Goal: Use online tool/utility: Utilize a website feature to perform a specific function

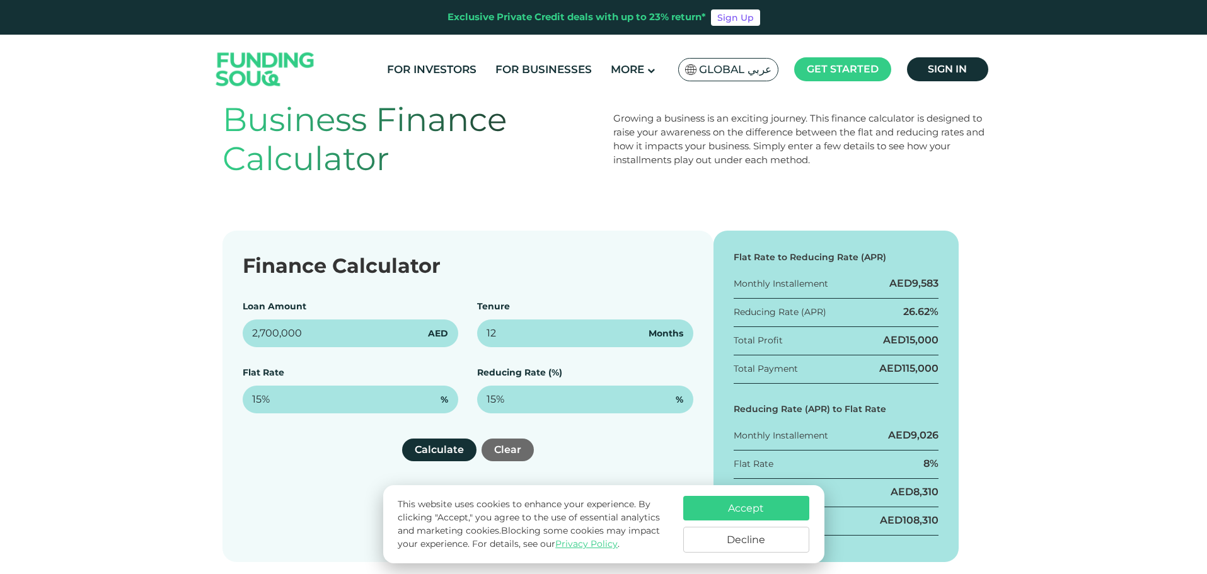
scroll to position [63, 0]
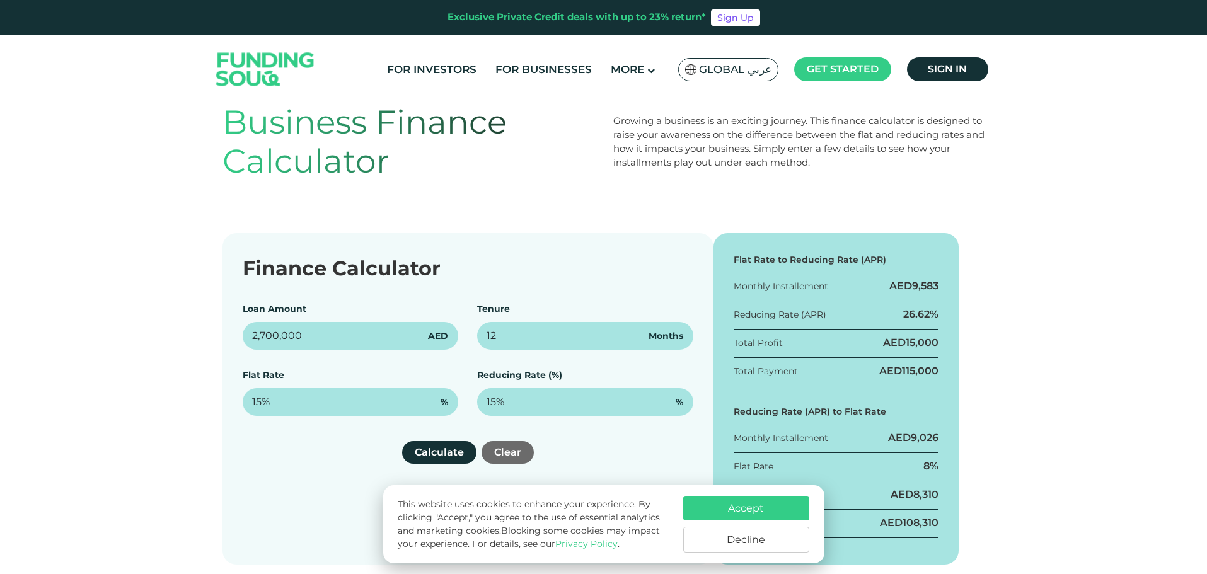
type input "2,700,000"
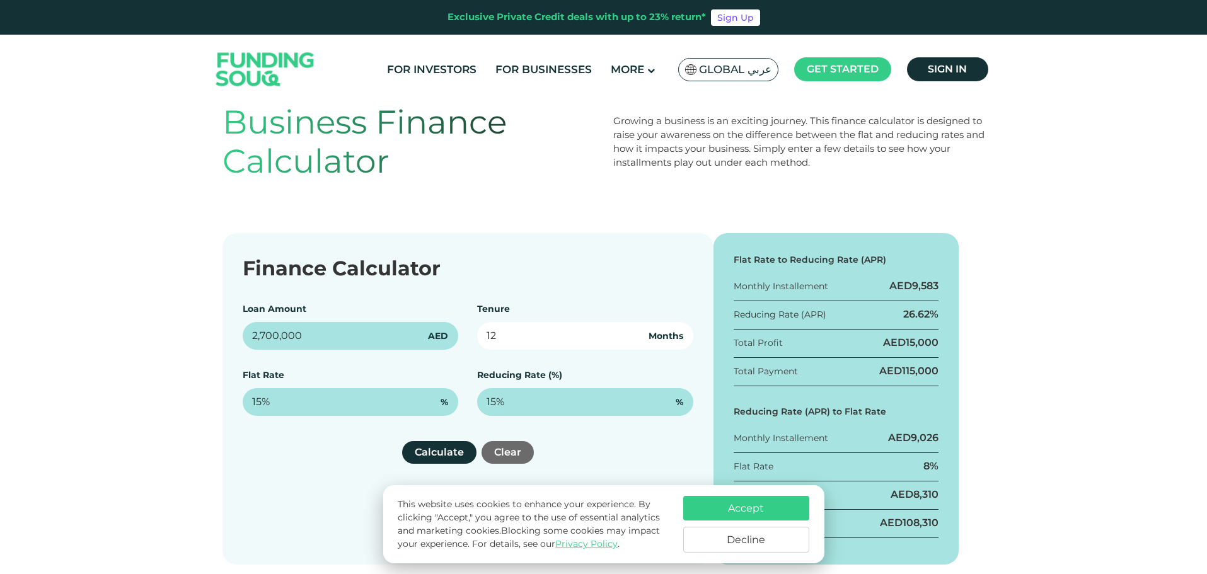
drag, startPoint x: 524, startPoint y: 330, endPoint x: 487, endPoint y: 332, distance: 37.3
click at [487, 332] on input "12" at bounding box center [585, 336] width 216 height 28
type input "6"
type input "90"
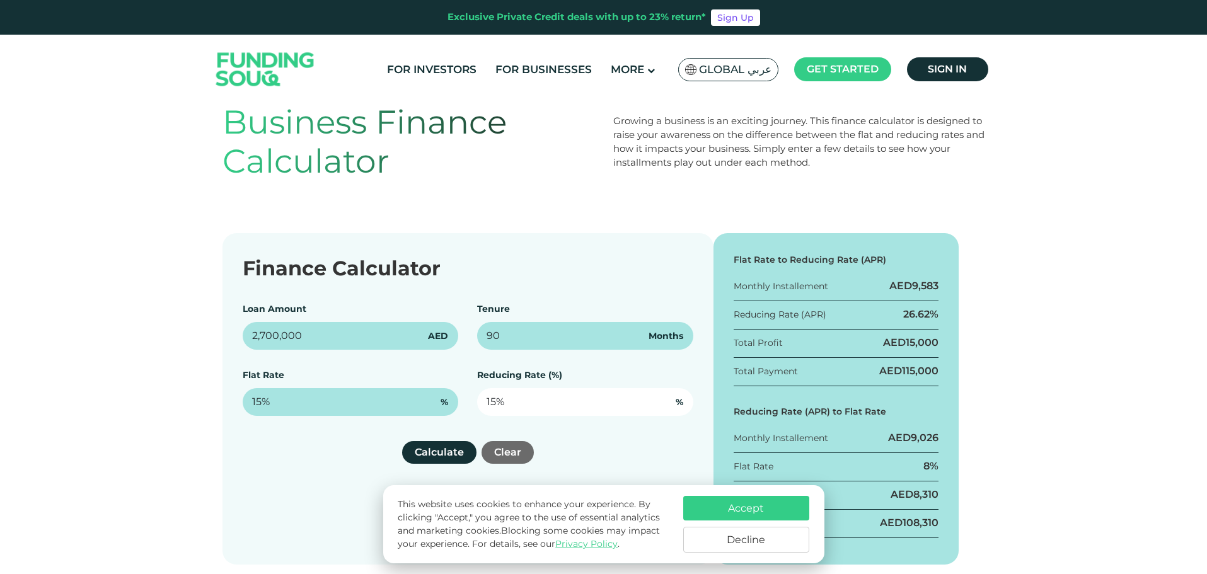
type input "15"
click at [552, 396] on input "15" at bounding box center [585, 402] width 216 height 28
drag, startPoint x: 509, startPoint y: 405, endPoint x: 489, endPoint y: 404, distance: 19.5
click at [502, 405] on input "15" at bounding box center [585, 402] width 216 height 28
click at [487, 404] on input "15" at bounding box center [585, 402] width 216 height 28
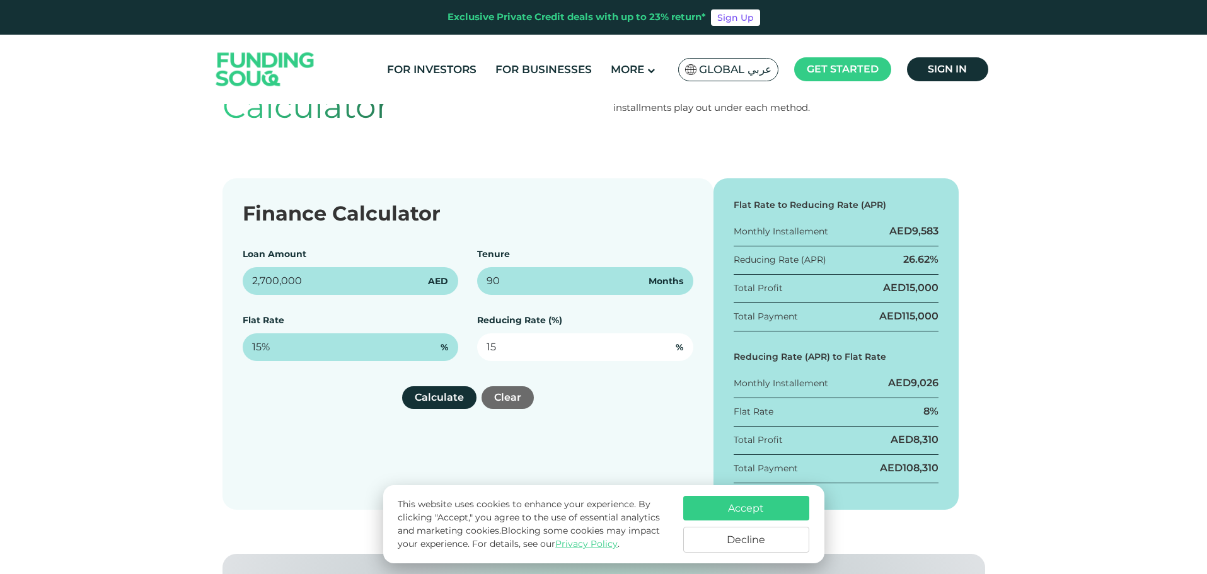
scroll to position [126, 0]
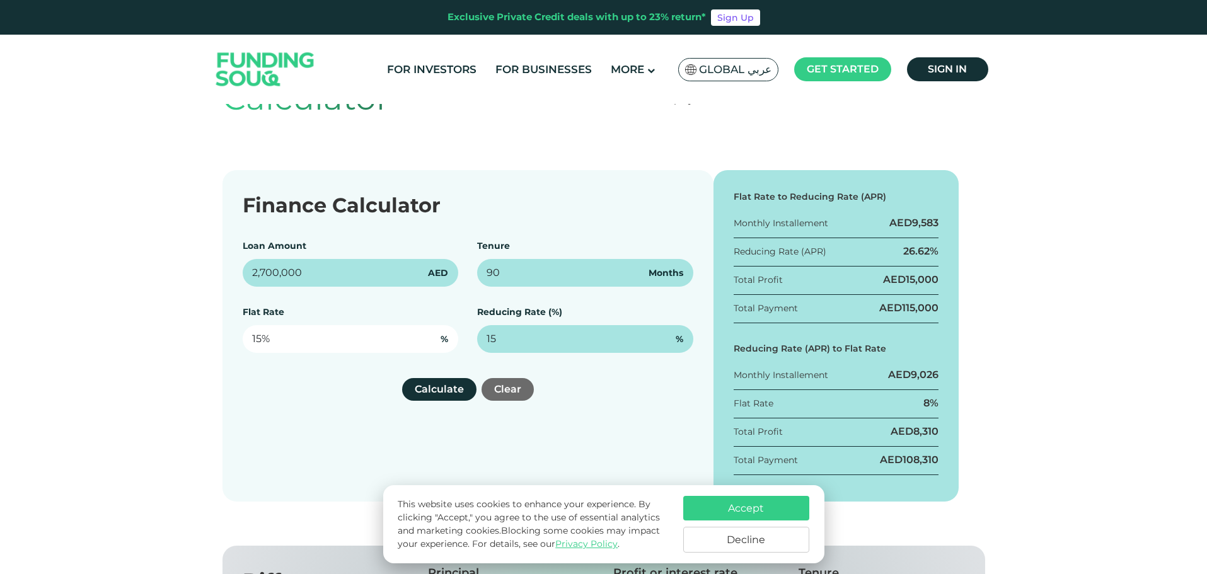
type input "15"
type input "15%"
click at [372, 333] on input "15" at bounding box center [351, 339] width 216 height 28
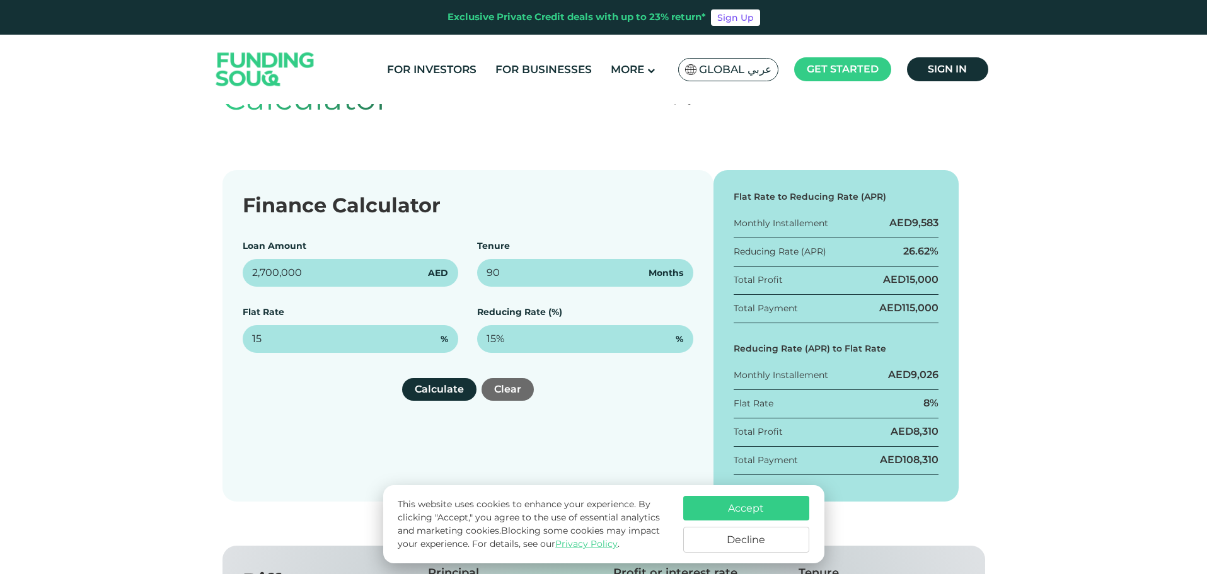
type input "15%"
drag, startPoint x: 444, startPoint y: 339, endPoint x: 459, endPoint y: 340, distance: 15.8
click at [457, 340] on div "15% %" at bounding box center [351, 339] width 216 height 28
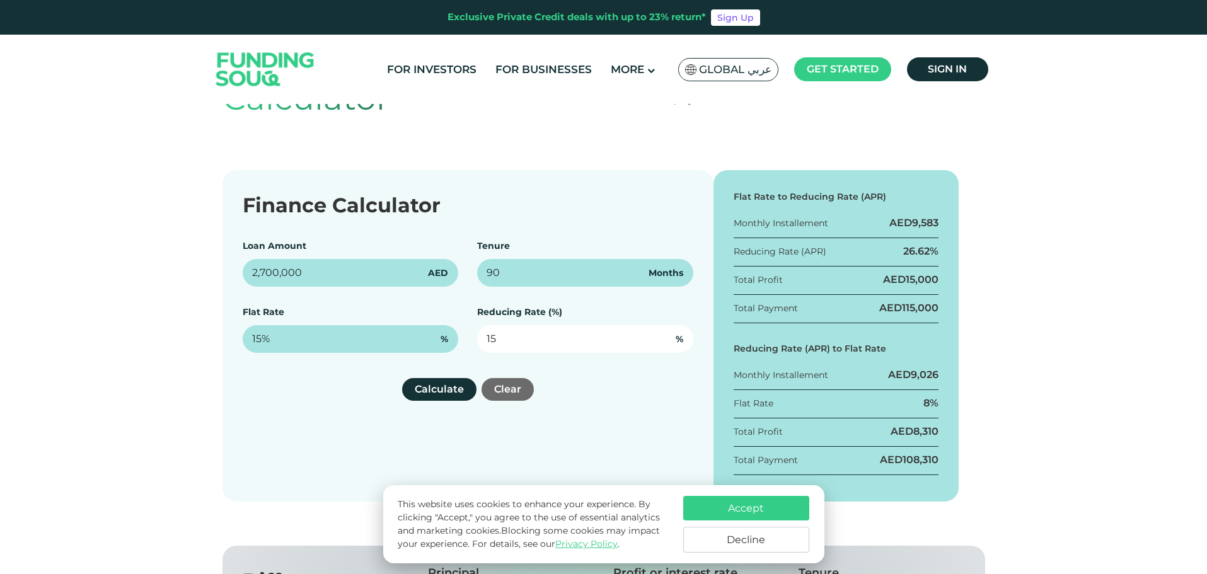
click at [507, 344] on input "15" at bounding box center [585, 339] width 216 height 28
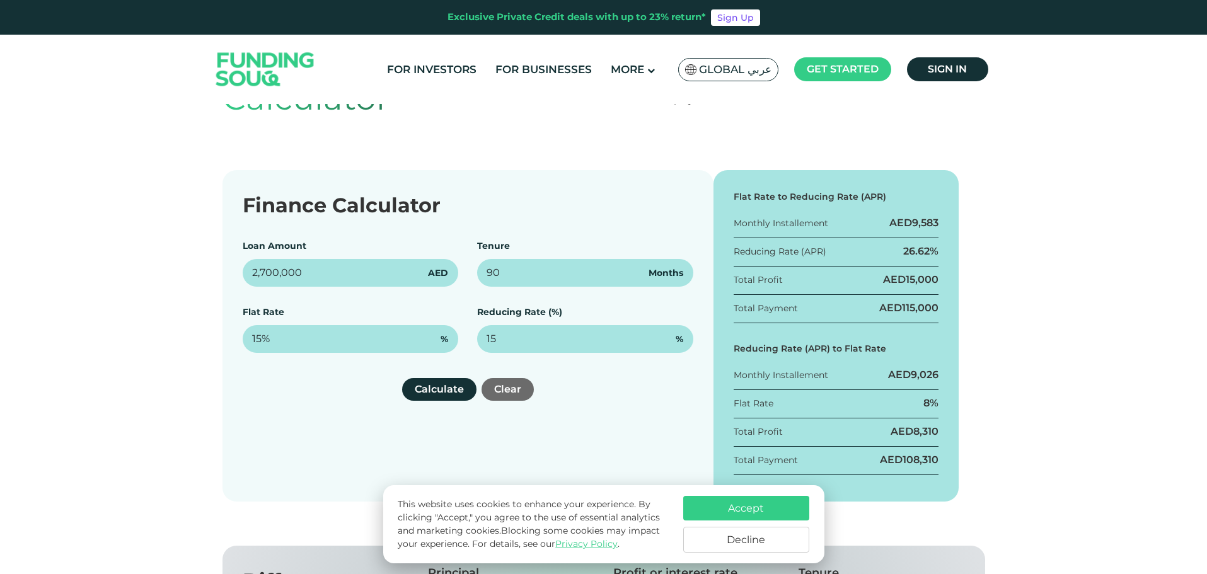
type input "15%"
click at [469, 358] on div "Finance Calculator Loan Amount 2,700,000 AED Tenure 90 Months Flat Rate 15% % R…" at bounding box center [467, 335] width 491 height 331
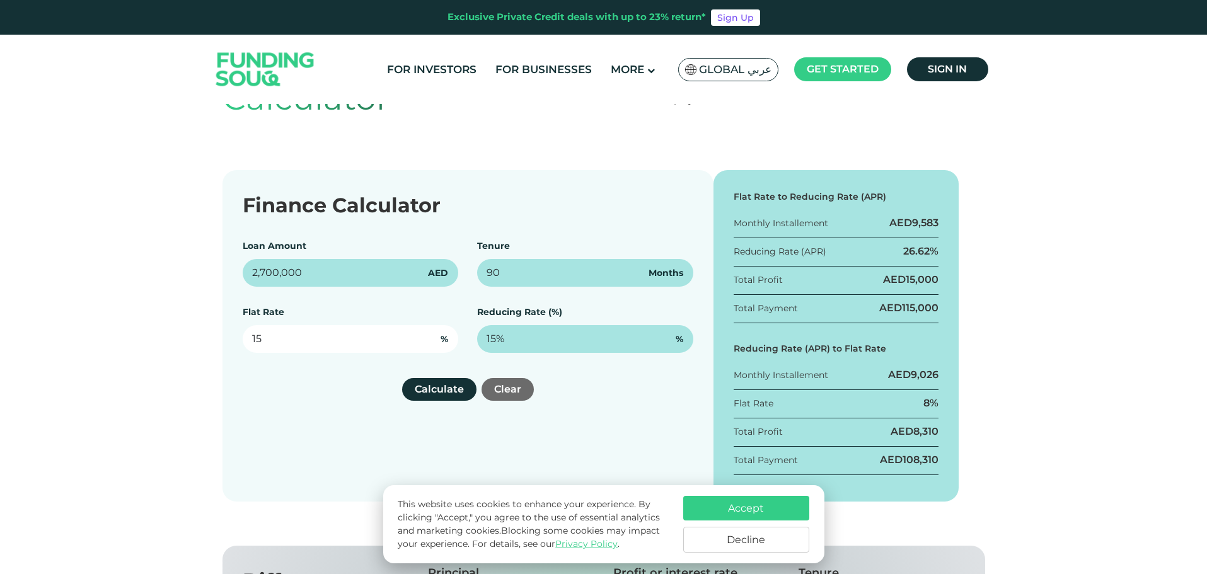
drag, startPoint x: 265, startPoint y: 331, endPoint x: 211, endPoint y: 332, distance: 53.6
click at [211, 332] on div "Finance Calculator Loan Amount 2,700,000 AED Tenure 90 Months Flat Rate 15 % Re…" at bounding box center [603, 335] width 1207 height 331
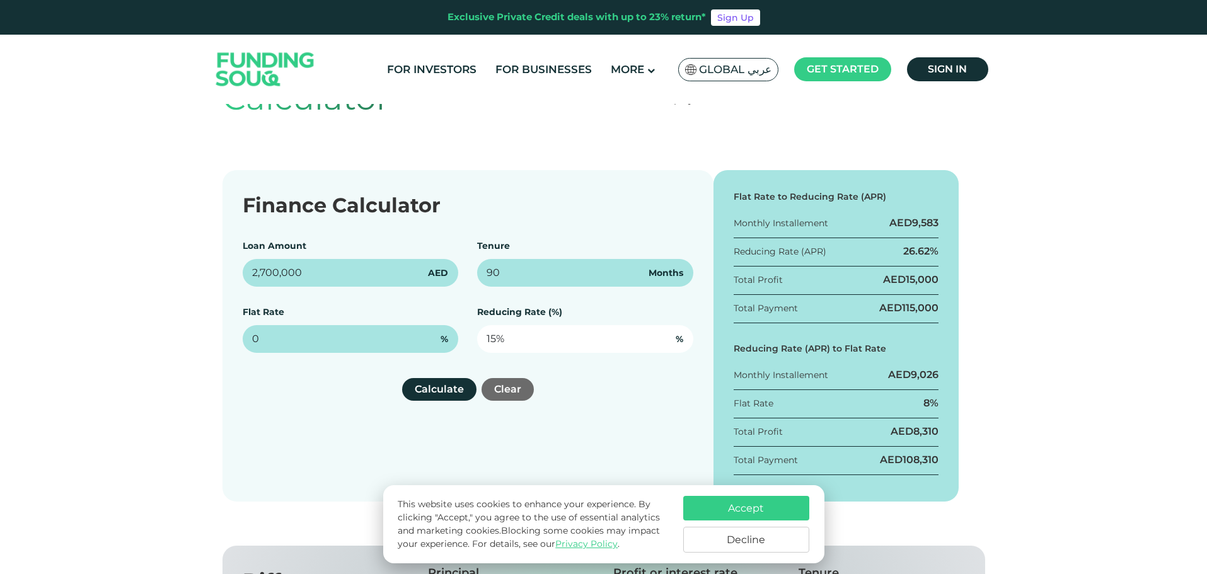
type input "0%"
paste input "1.8419319"
paste input "text"
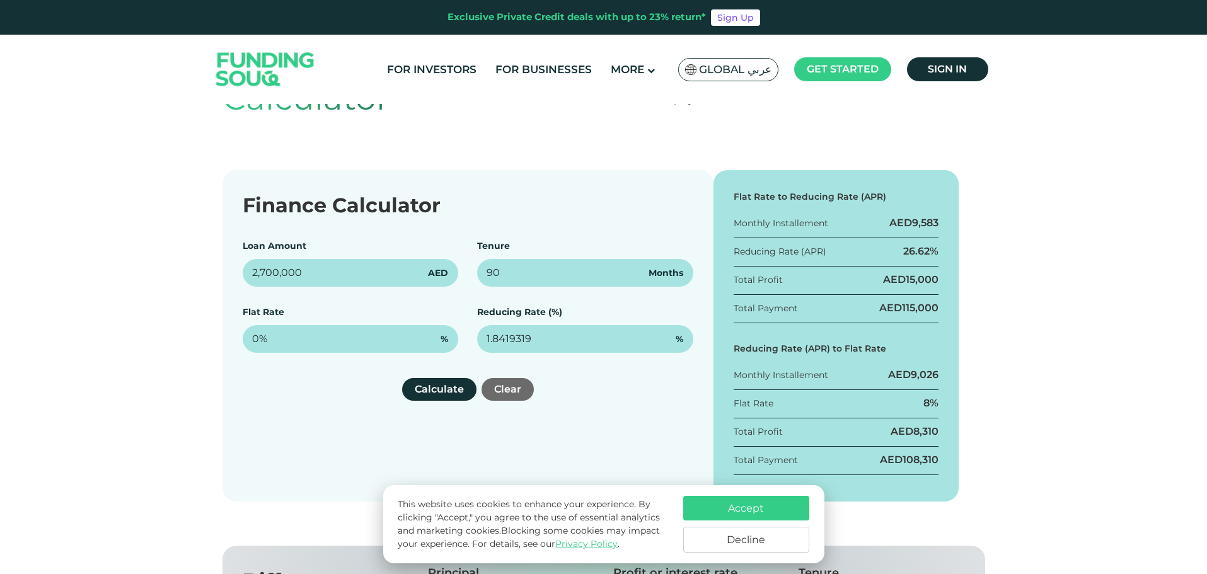
type input "1.8419319%"
click at [645, 408] on div "Finance Calculator Loan Amount 2,700,000 AED Tenure 90 Months Flat Rate 0% % Re…" at bounding box center [467, 335] width 491 height 331
click at [439, 384] on button "Calculate" at bounding box center [439, 389] width 74 height 23
click at [436, 383] on button "Calculate" at bounding box center [439, 389] width 74 height 23
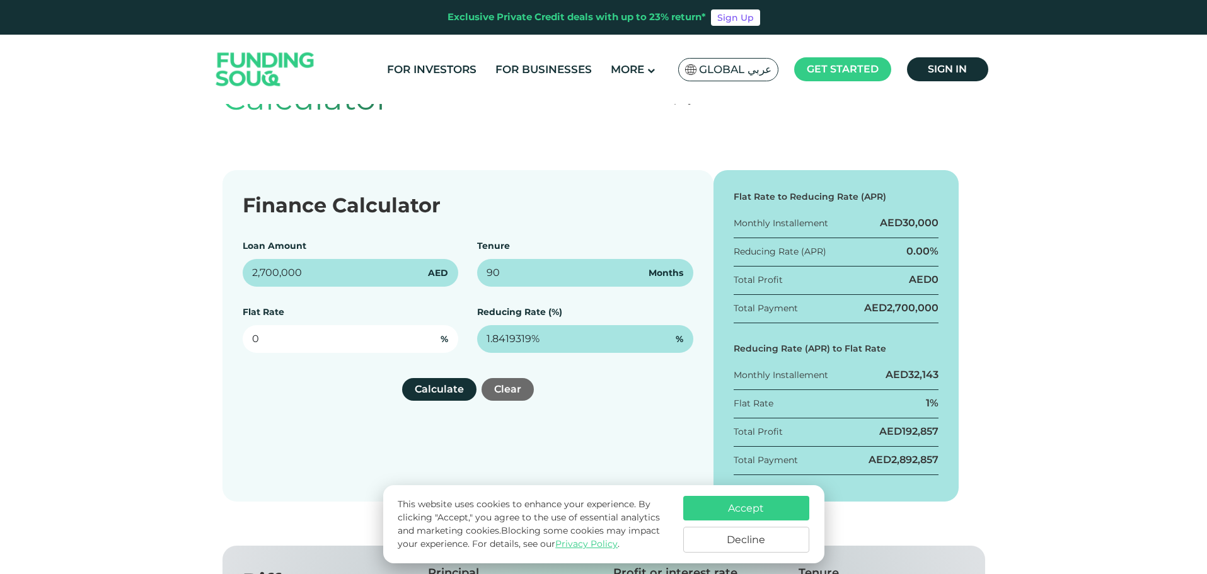
drag, startPoint x: 253, startPoint y: 338, endPoint x: 234, endPoint y: 340, distance: 18.9
click at [234, 340] on div "Finance Calculator Loan Amount 2,700,000 AED Tenure 90 Months Flat Rate 0 % Red…" at bounding box center [467, 335] width 491 height 331
paste input "1.8419319"
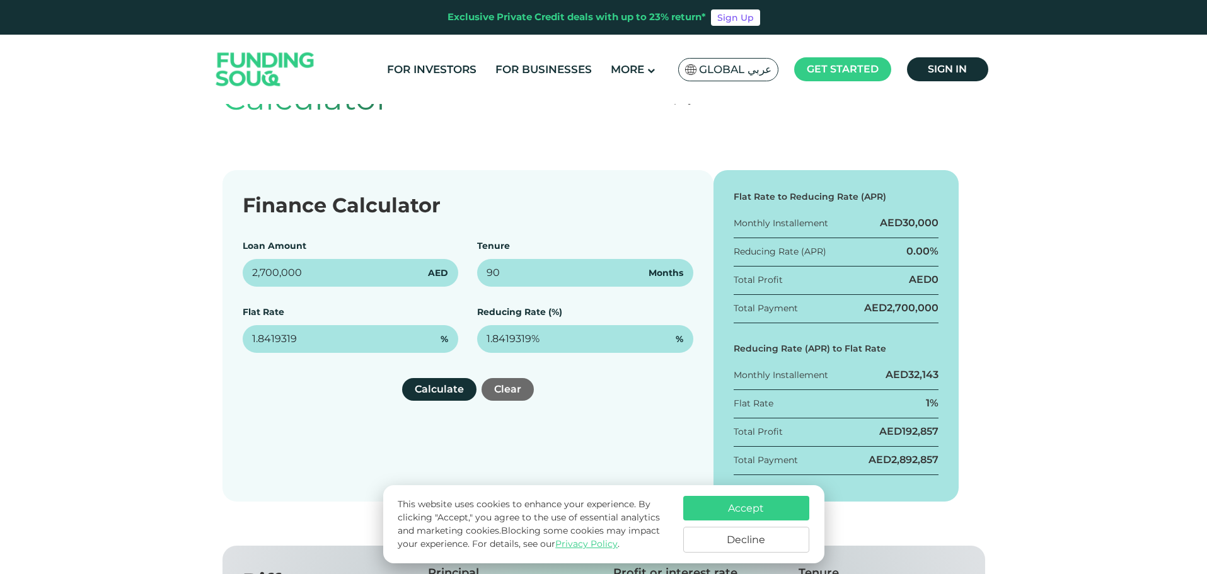
type input "1.8419319%"
click at [347, 369] on div "Finance Calculator Loan Amount 2,700,000 AED Tenure 90 Months Flat Rate 1.84193…" at bounding box center [467, 335] width 491 height 331
click at [434, 386] on button "Calculate" at bounding box center [439, 389] width 74 height 23
